Goal: Find specific page/section

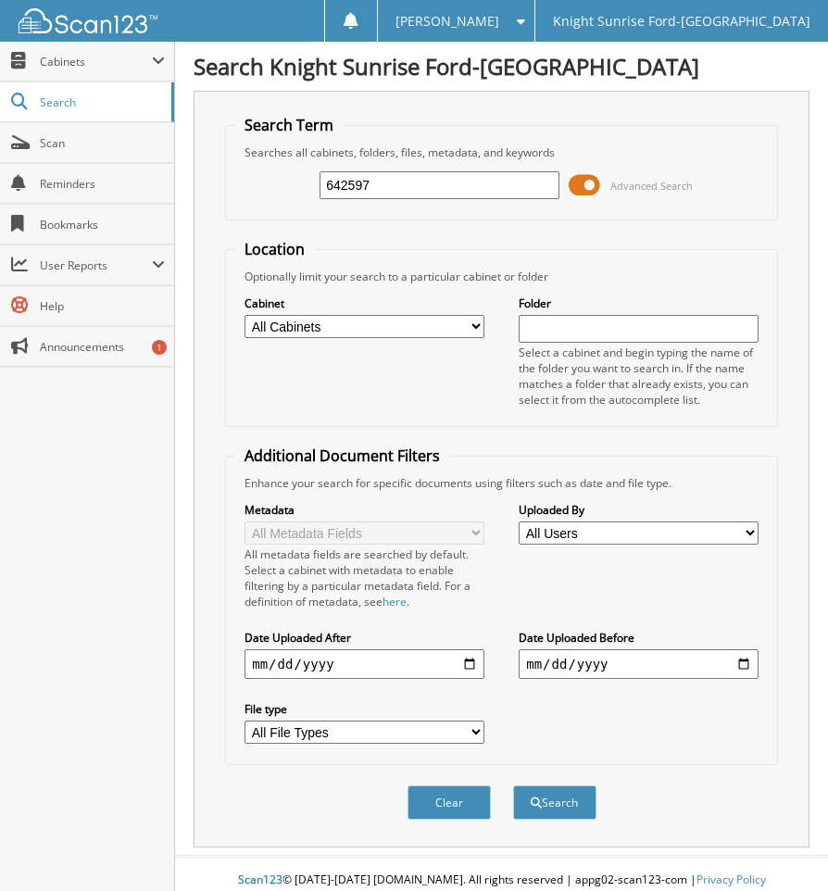
type input "642597"
click at [513, 785] on button "Search" at bounding box center [554, 802] width 83 height 34
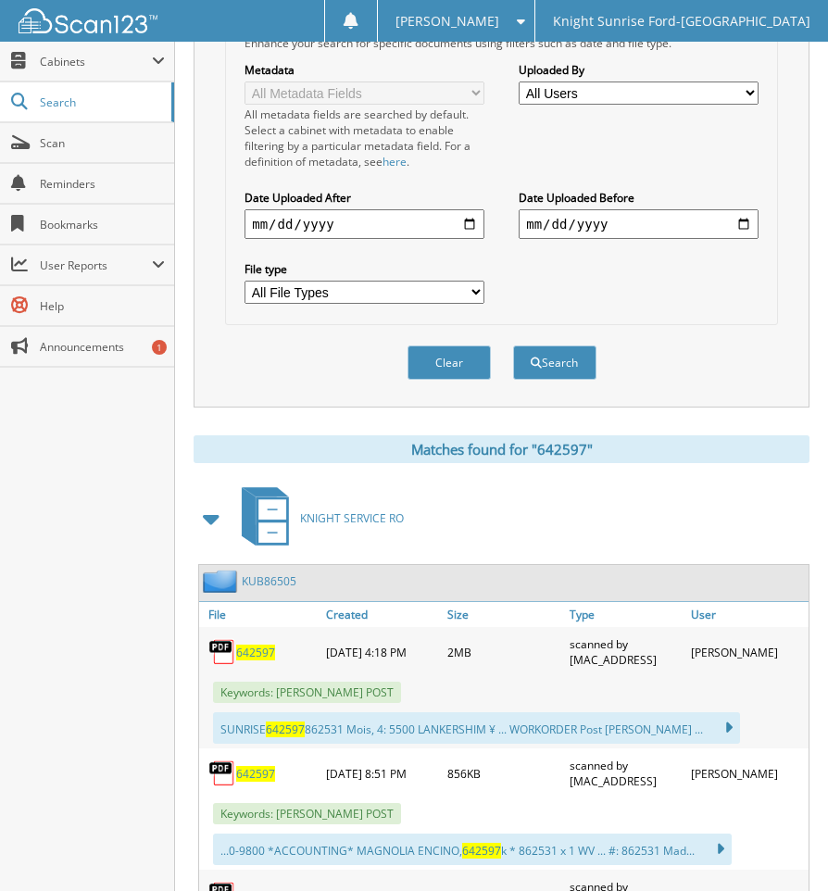
scroll to position [555, 0]
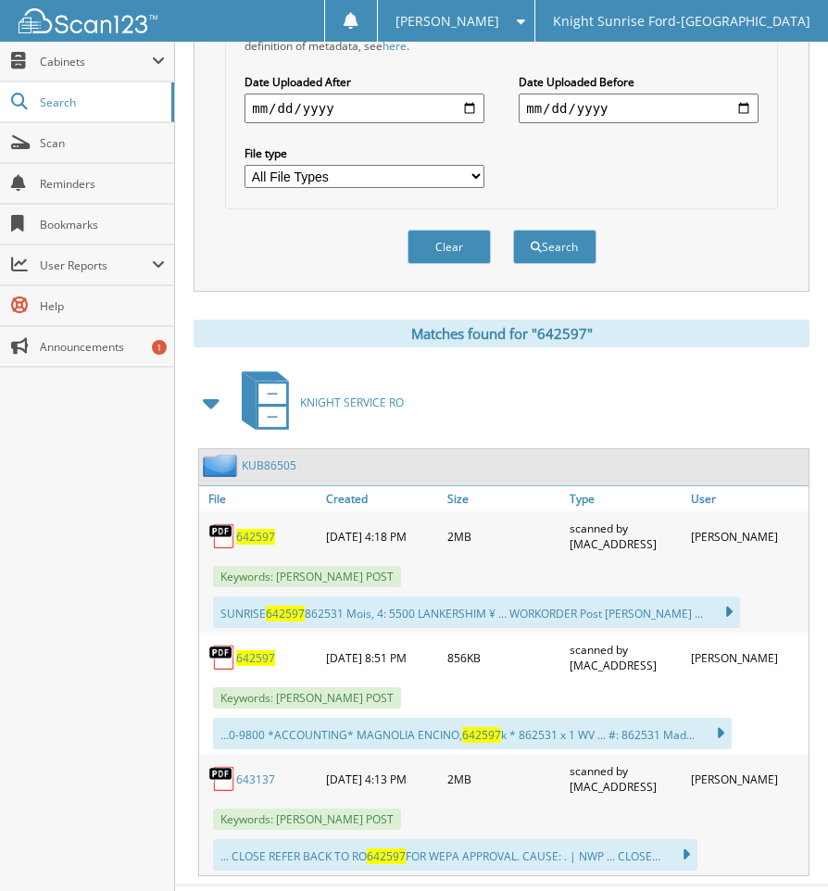
click at [254, 539] on span "642597" at bounding box center [255, 537] width 39 height 16
click at [263, 780] on link "643137" at bounding box center [255, 779] width 39 height 16
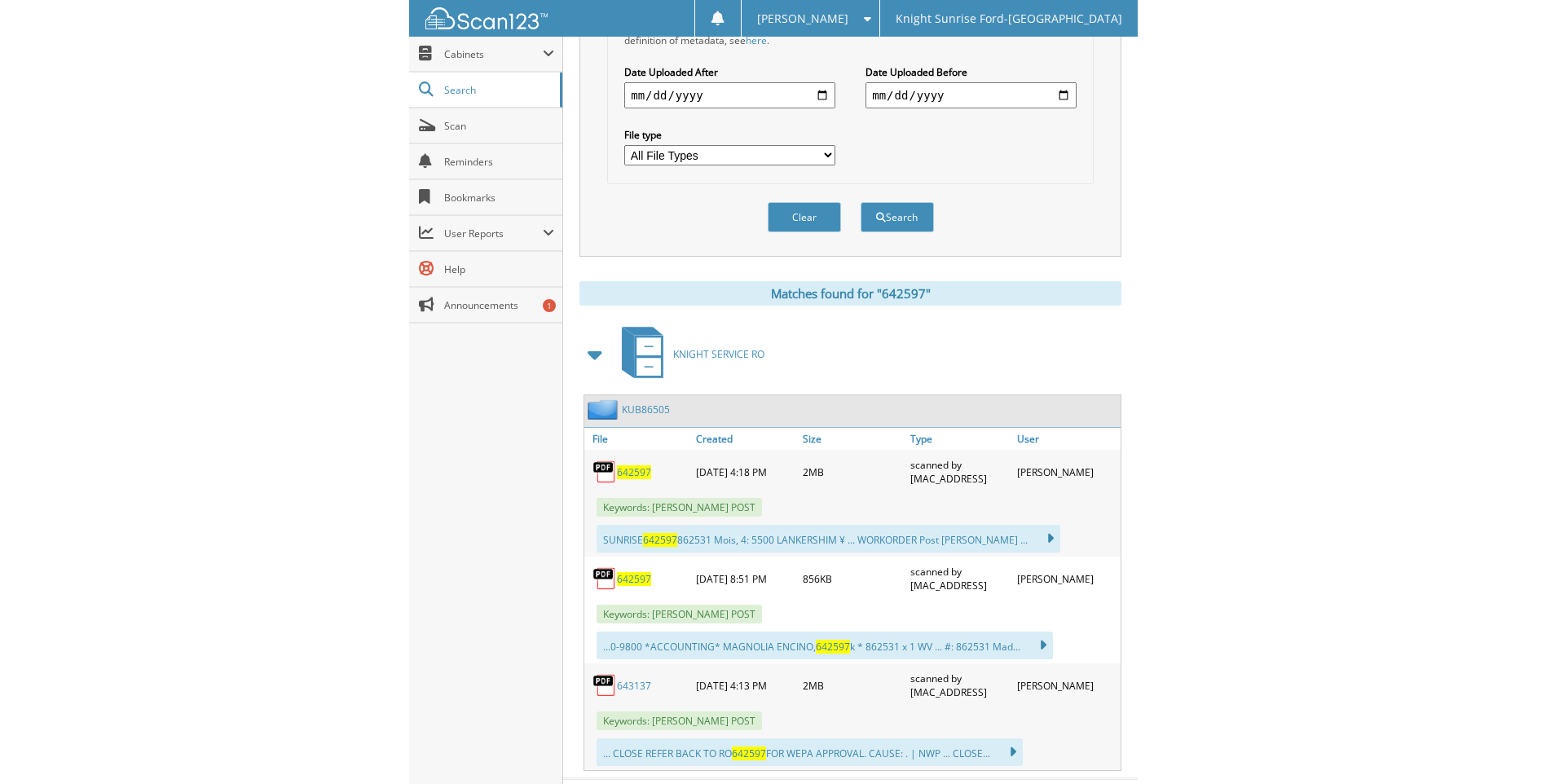
scroll to position [460, 0]
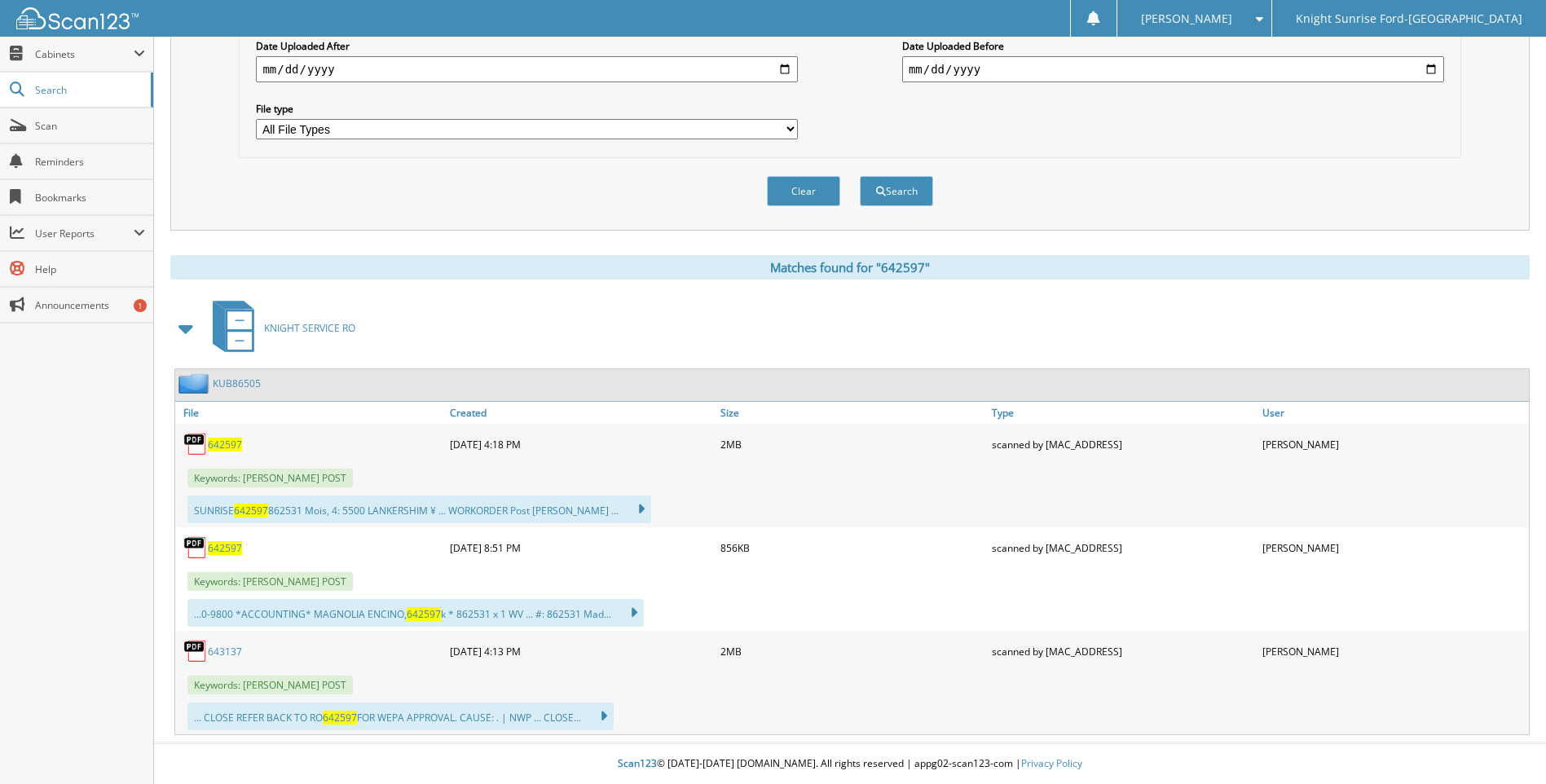
click at [230, 653] on link "643137" at bounding box center [225, 651] width 34 height 14
